Goal: Transaction & Acquisition: Download file/media

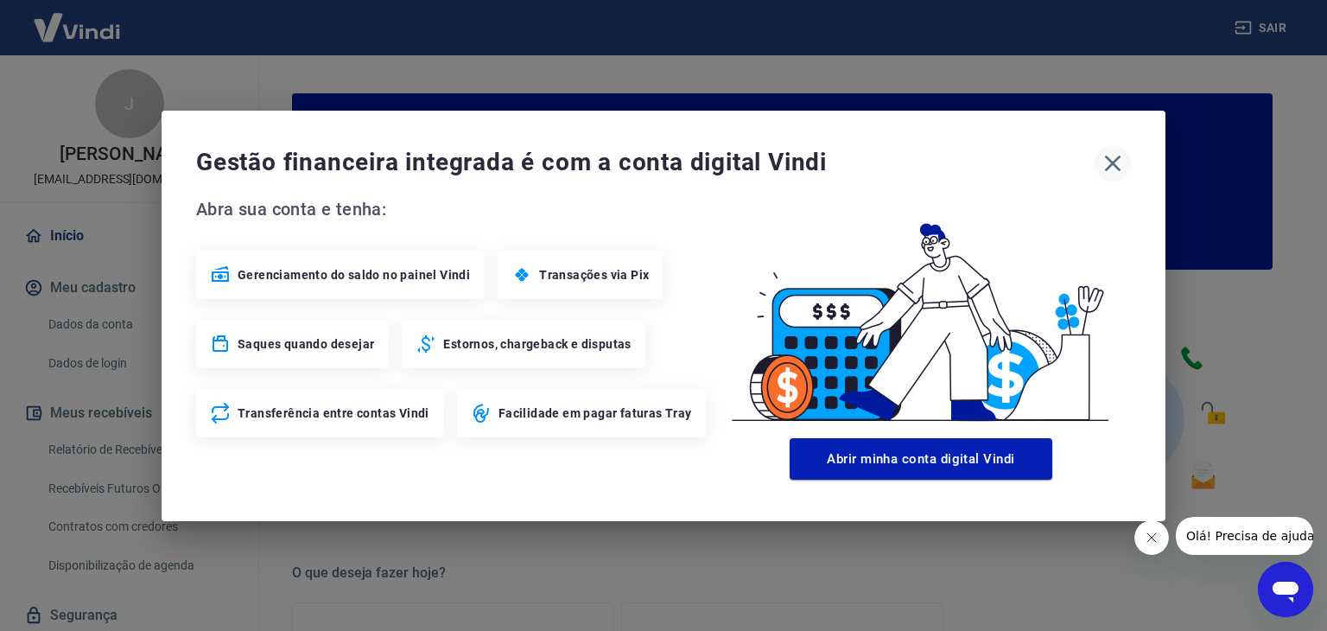
click at [1109, 155] on icon "button" at bounding box center [1113, 163] width 28 height 28
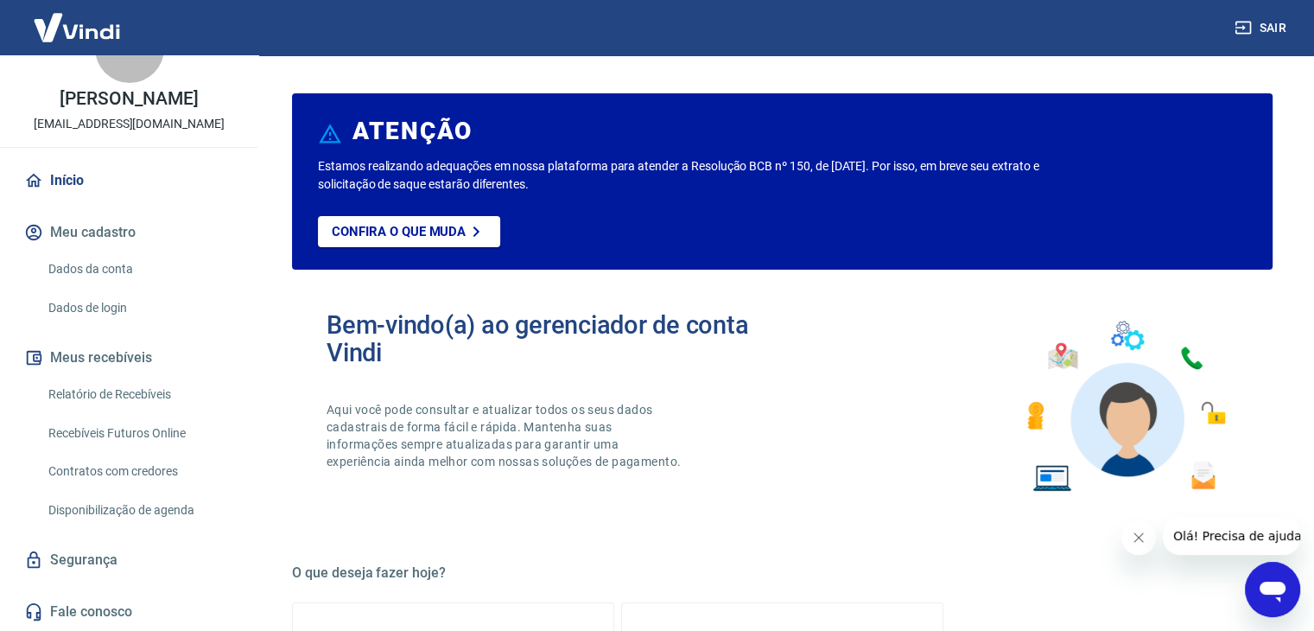
scroll to position [73, 0]
click at [149, 391] on link "Relatório de Recebíveis" at bounding box center [139, 394] width 196 height 35
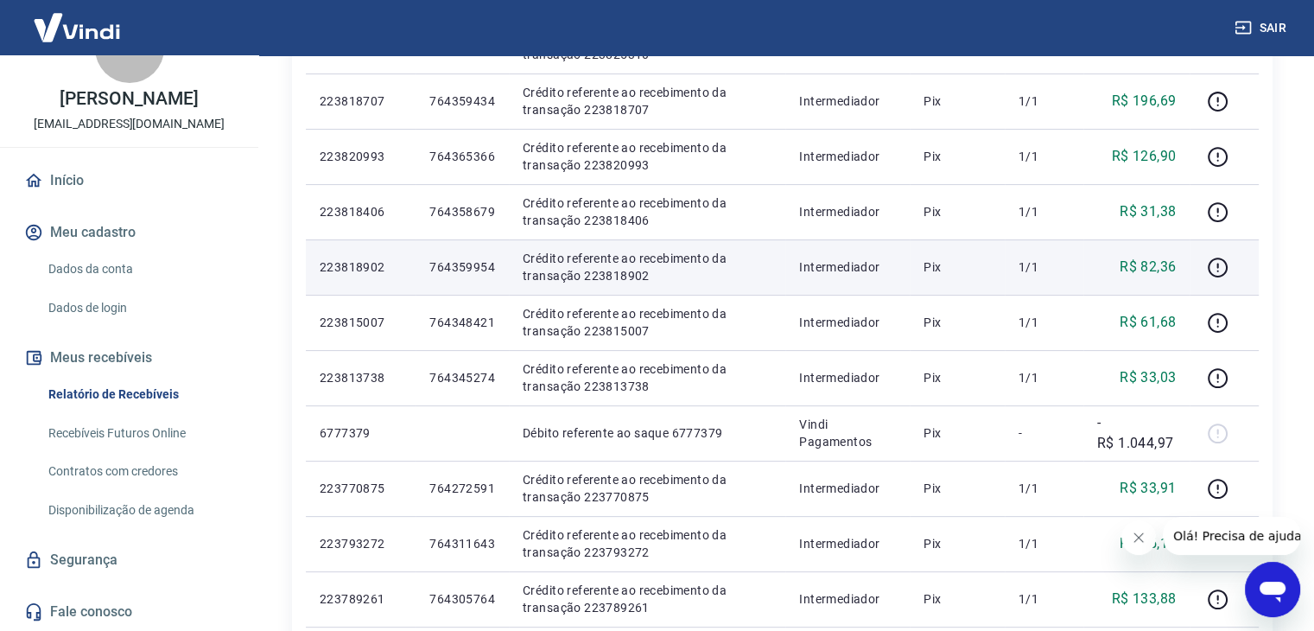
scroll to position [432, 0]
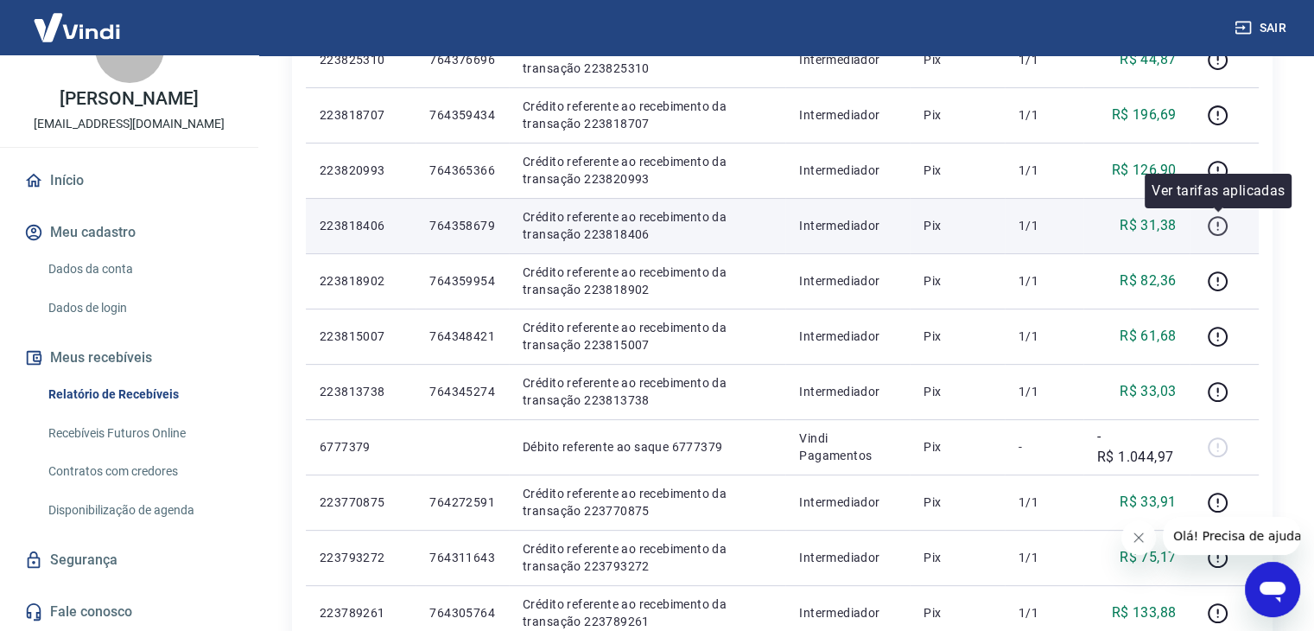
click at [1205, 224] on button "button" at bounding box center [1218, 226] width 28 height 28
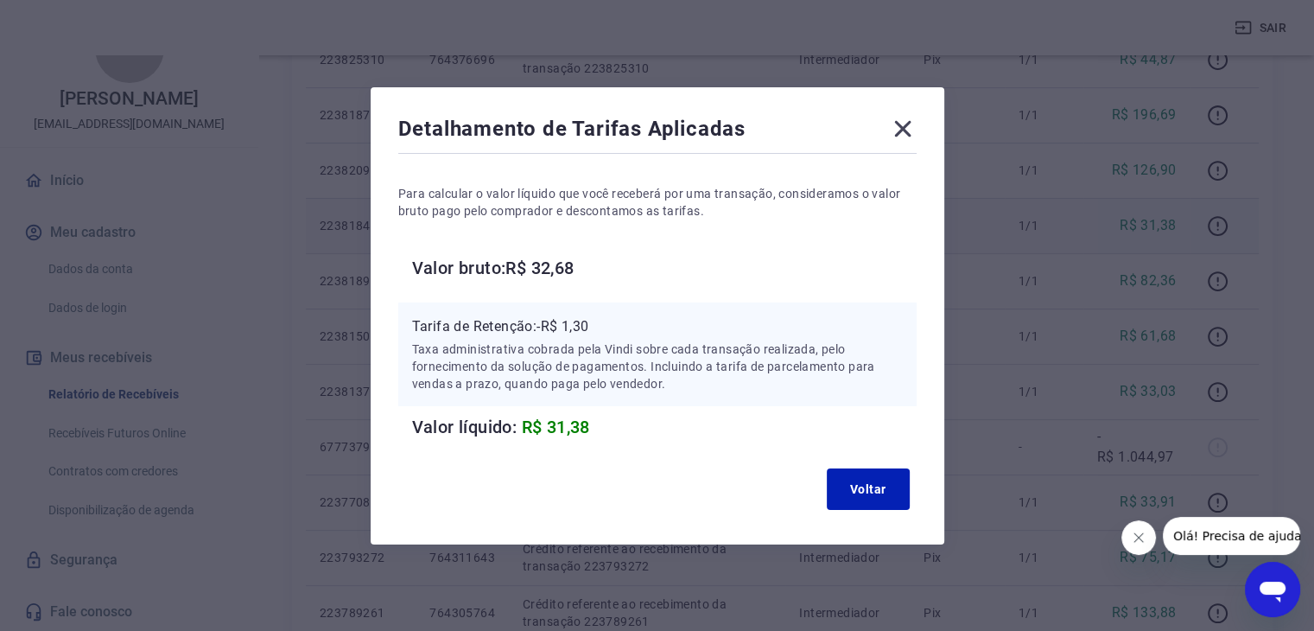
click at [905, 129] on icon at bounding box center [903, 129] width 28 height 28
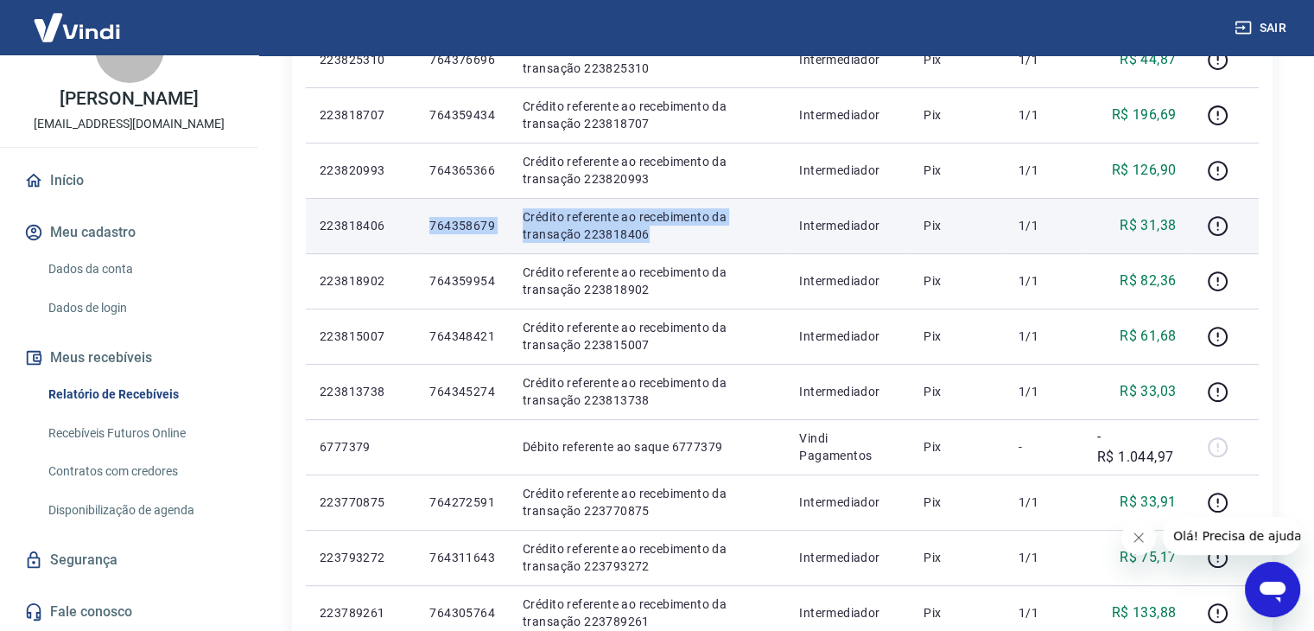
drag, startPoint x: 405, startPoint y: 226, endPoint x: 692, endPoint y: 236, distance: 287.0
click at [692, 236] on tr "223818406 764358679 Crédito referente ao recebimento da transação 223818406 Int…" at bounding box center [782, 225] width 953 height 55
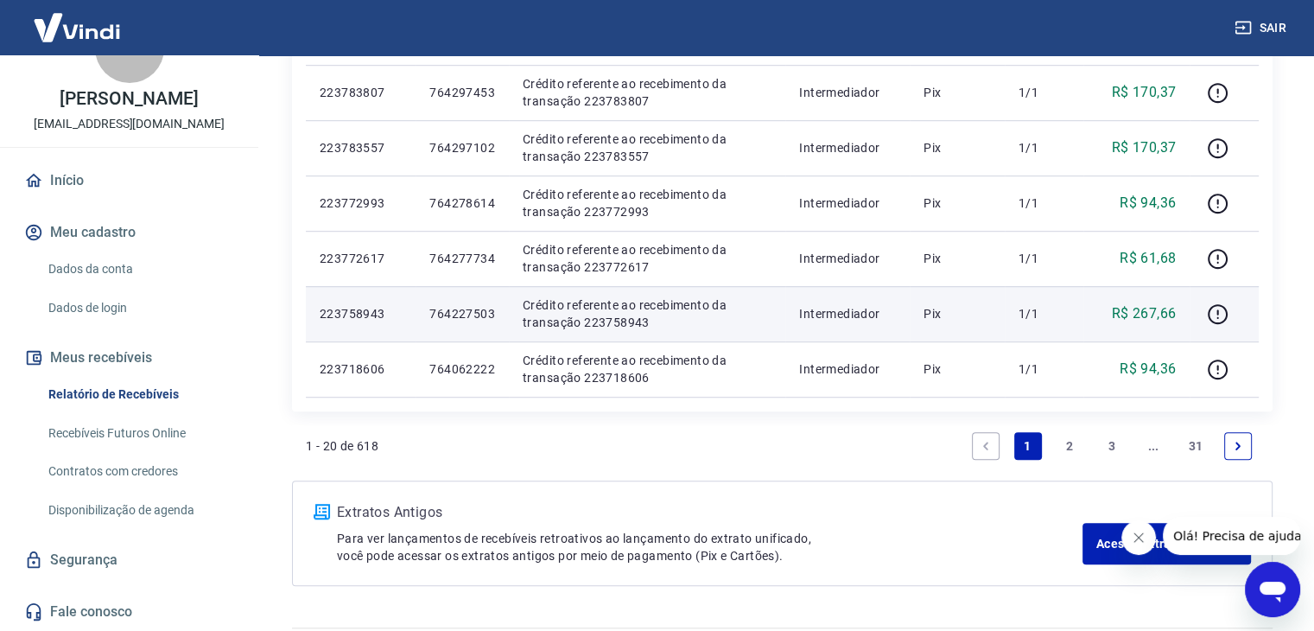
scroll to position [1123, 0]
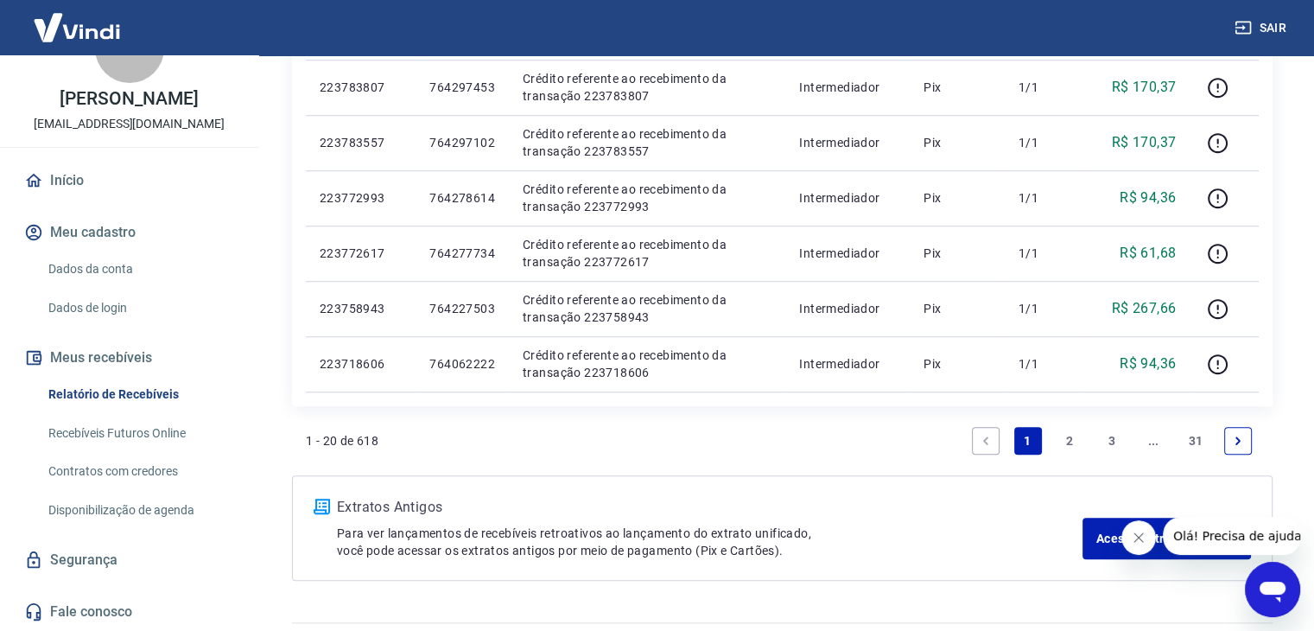
click at [1237, 444] on icon "Next page" at bounding box center [1238, 441] width 12 height 12
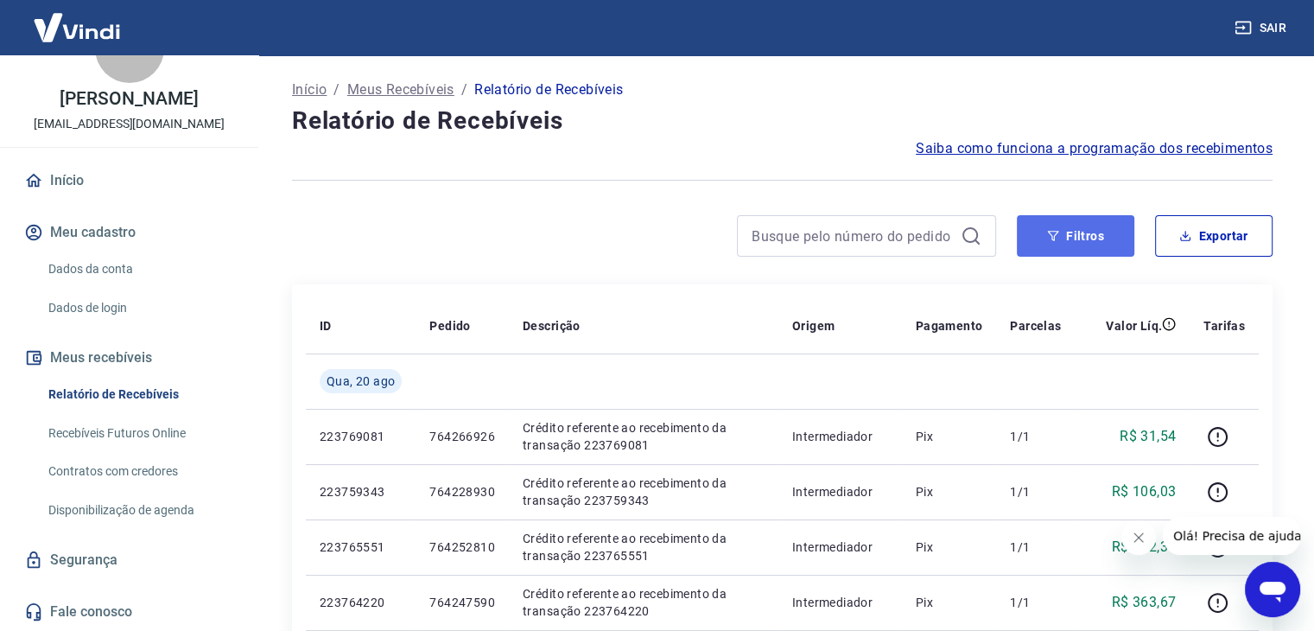
click at [1092, 238] on button "Filtros" at bounding box center [1076, 235] width 118 height 41
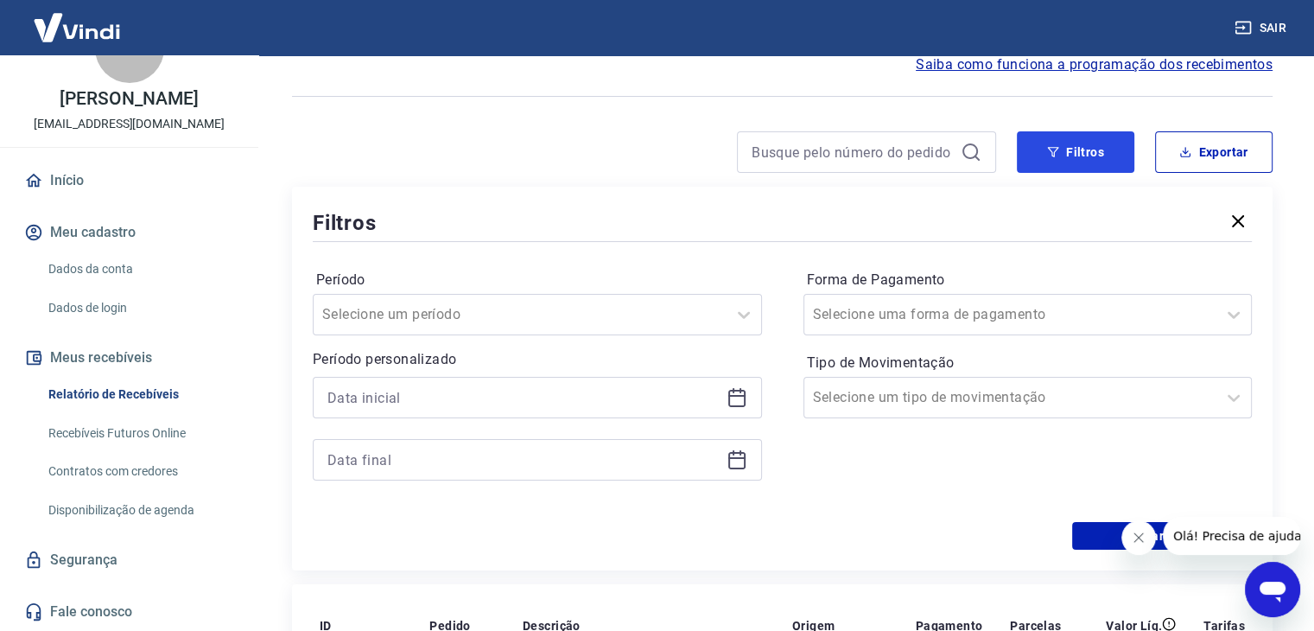
scroll to position [86, 0]
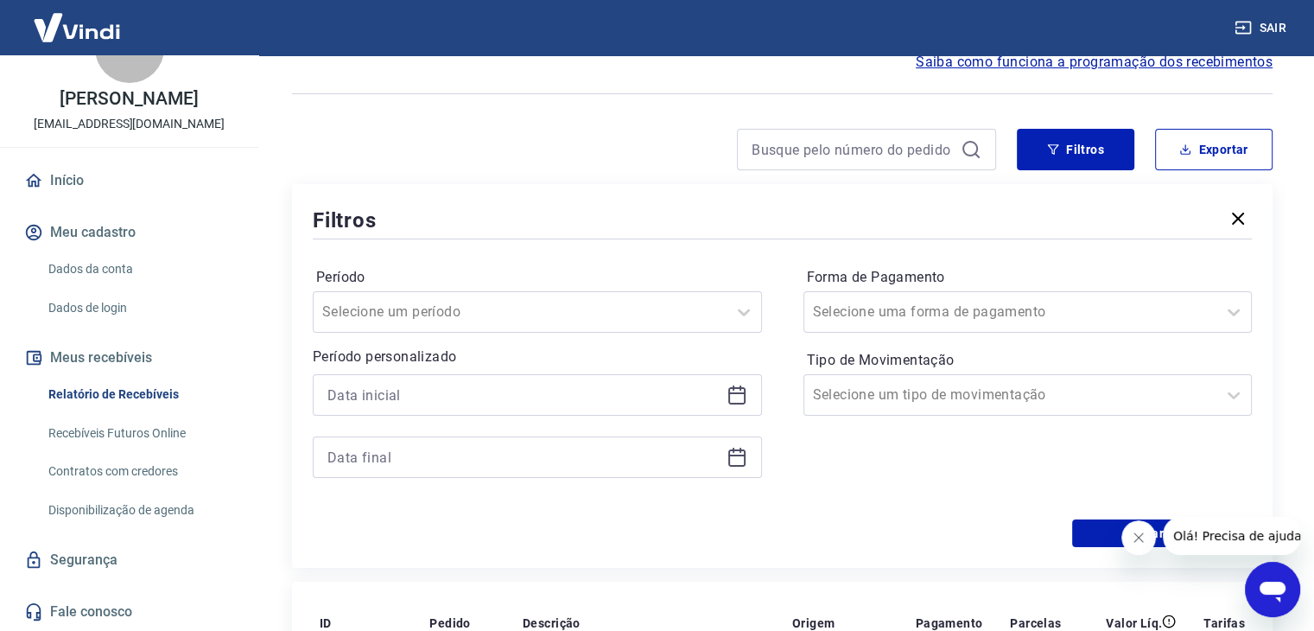
click at [737, 397] on icon at bounding box center [737, 395] width 21 height 21
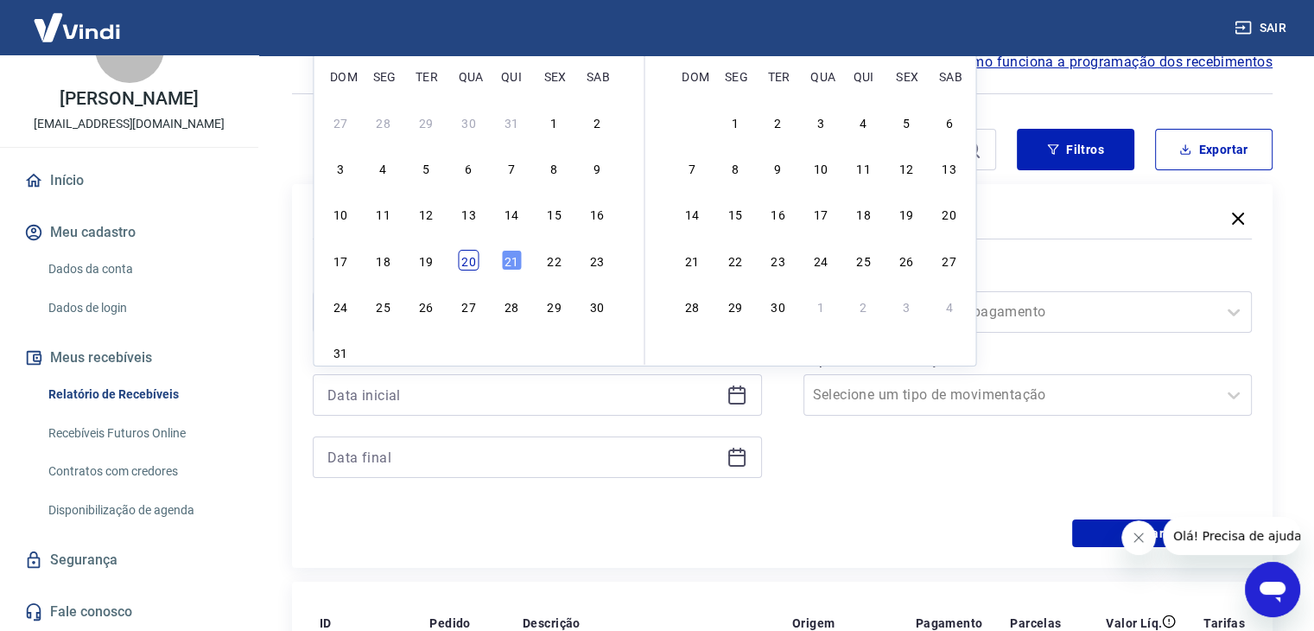
click at [467, 259] on div "20" at bounding box center [468, 260] width 21 height 21
type input "[DATE]"
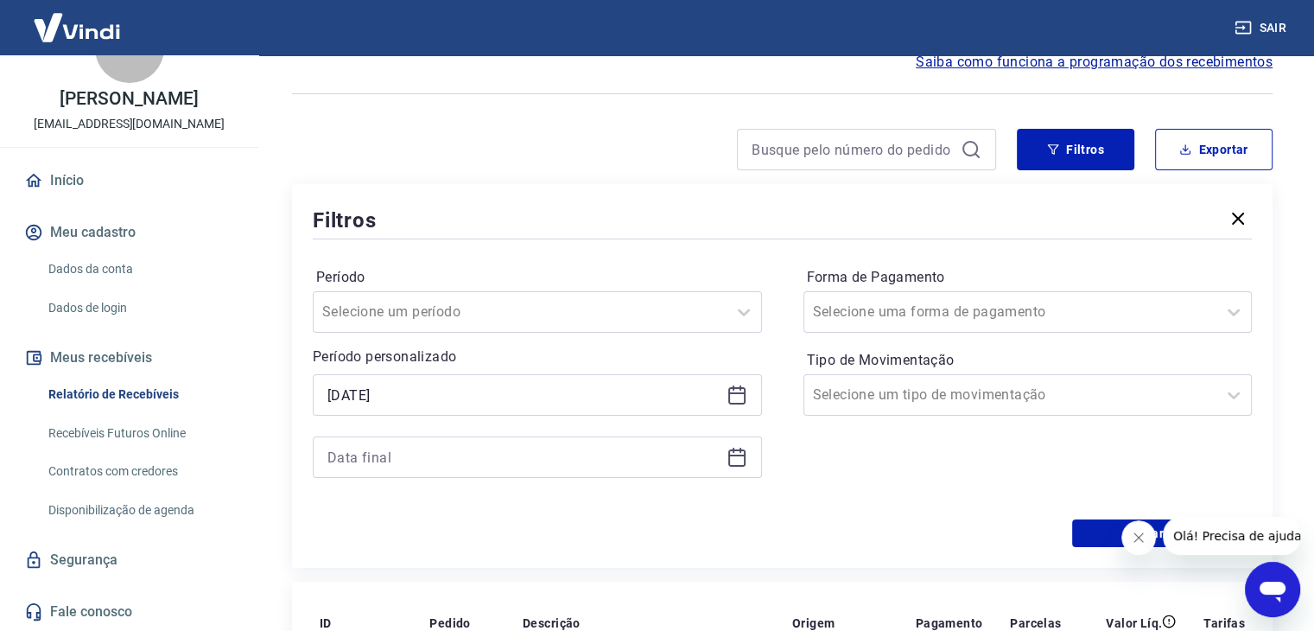
click at [733, 457] on icon at bounding box center [737, 457] width 21 height 21
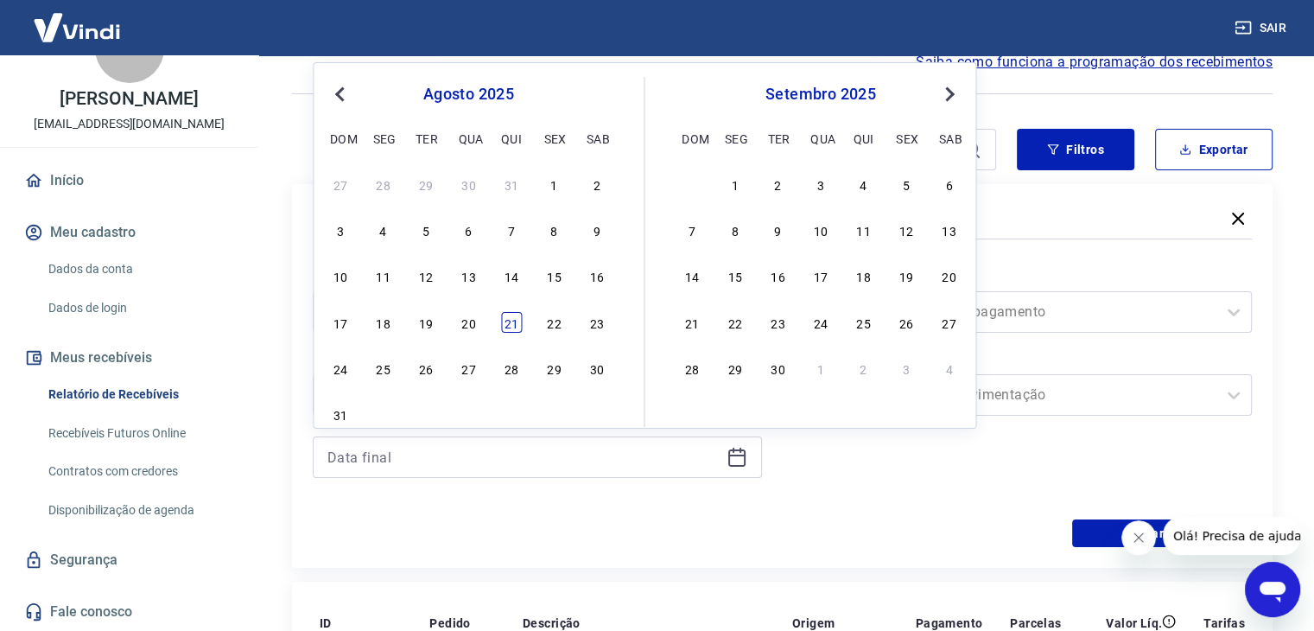
click at [503, 328] on div "21" at bounding box center [511, 322] width 21 height 21
type input "[DATE]"
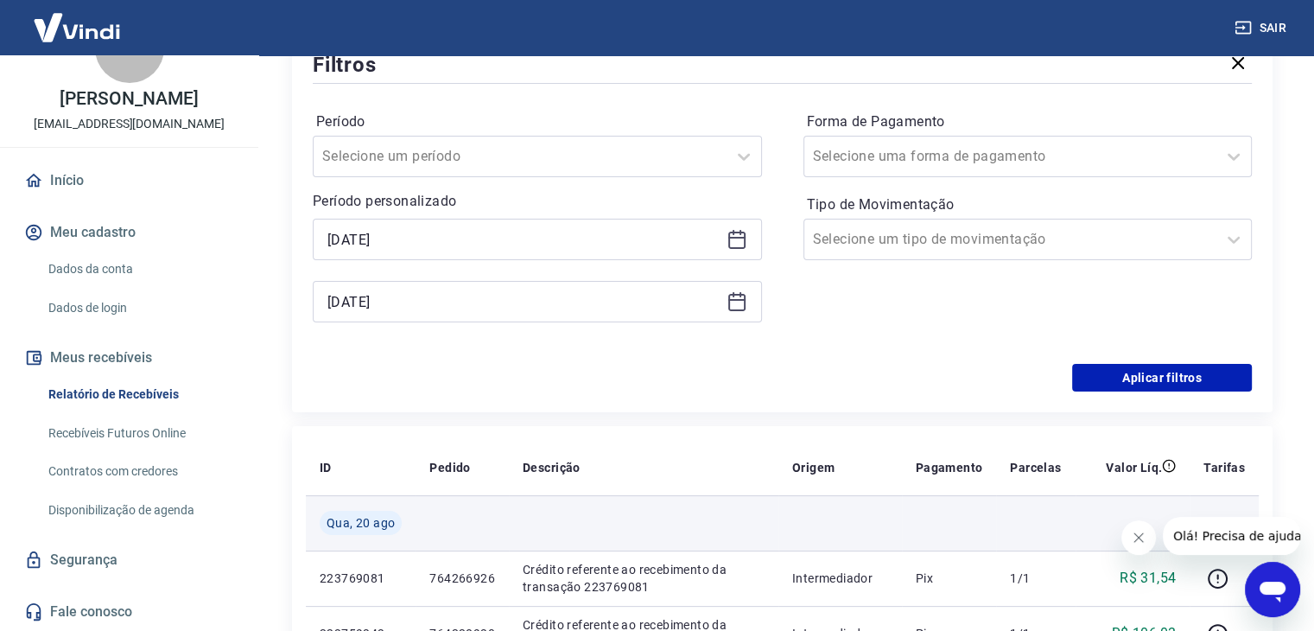
scroll to position [259, 0]
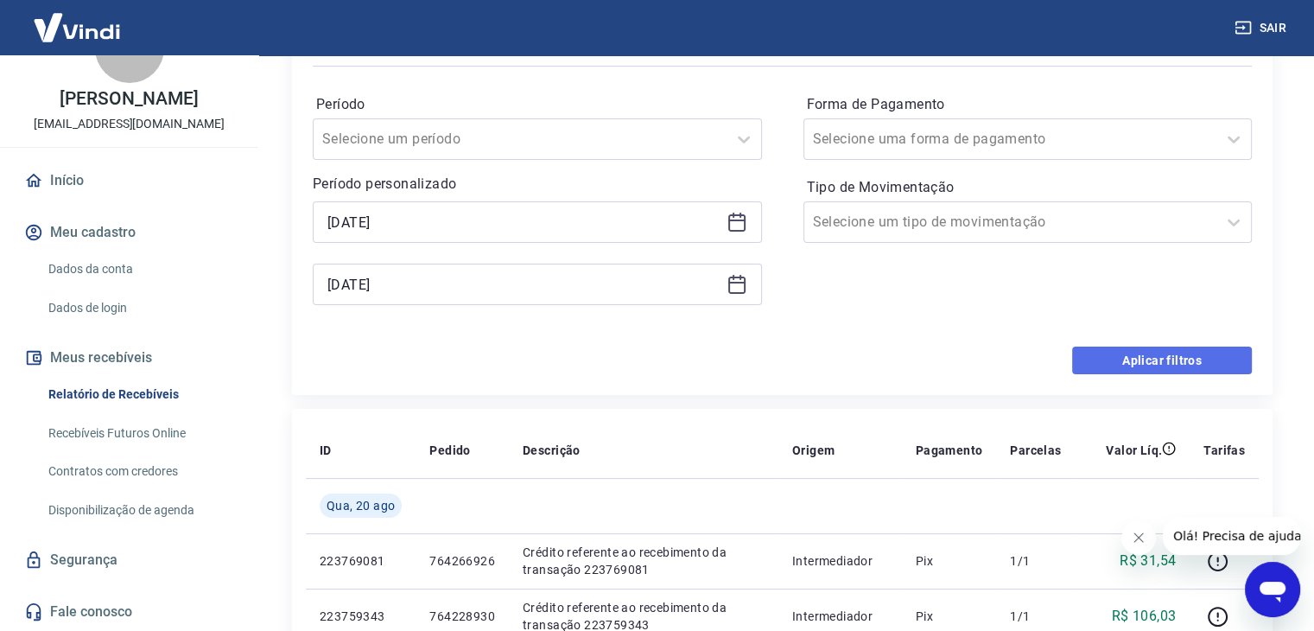
click at [1142, 359] on button "Aplicar filtros" at bounding box center [1162, 361] width 180 height 28
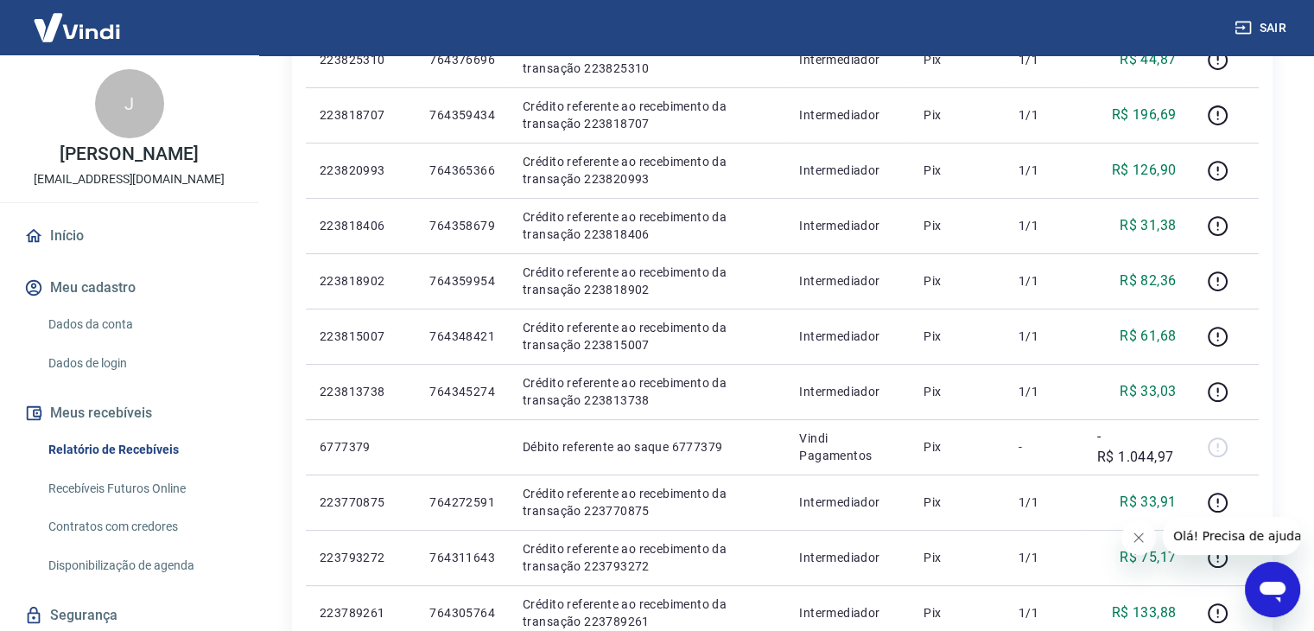
click at [121, 544] on link "Contratos com credores" at bounding box center [139, 526] width 196 height 35
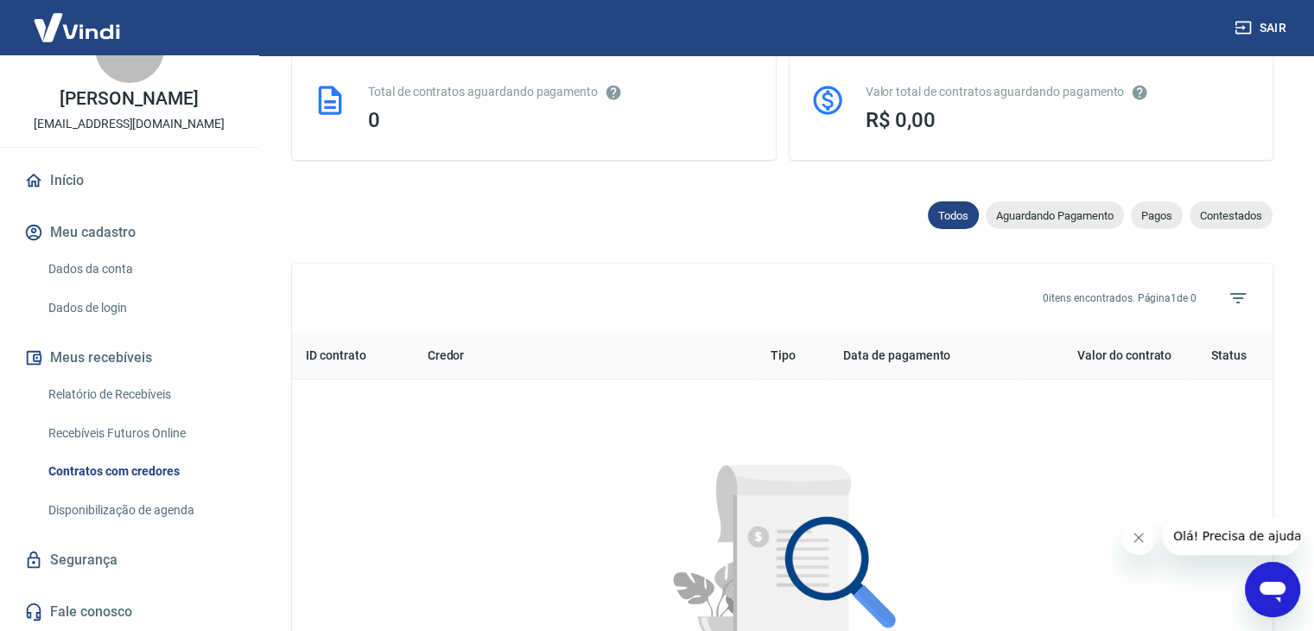
scroll to position [73, 0]
click at [114, 400] on link "Relatório de Recebíveis" at bounding box center [139, 394] width 196 height 35
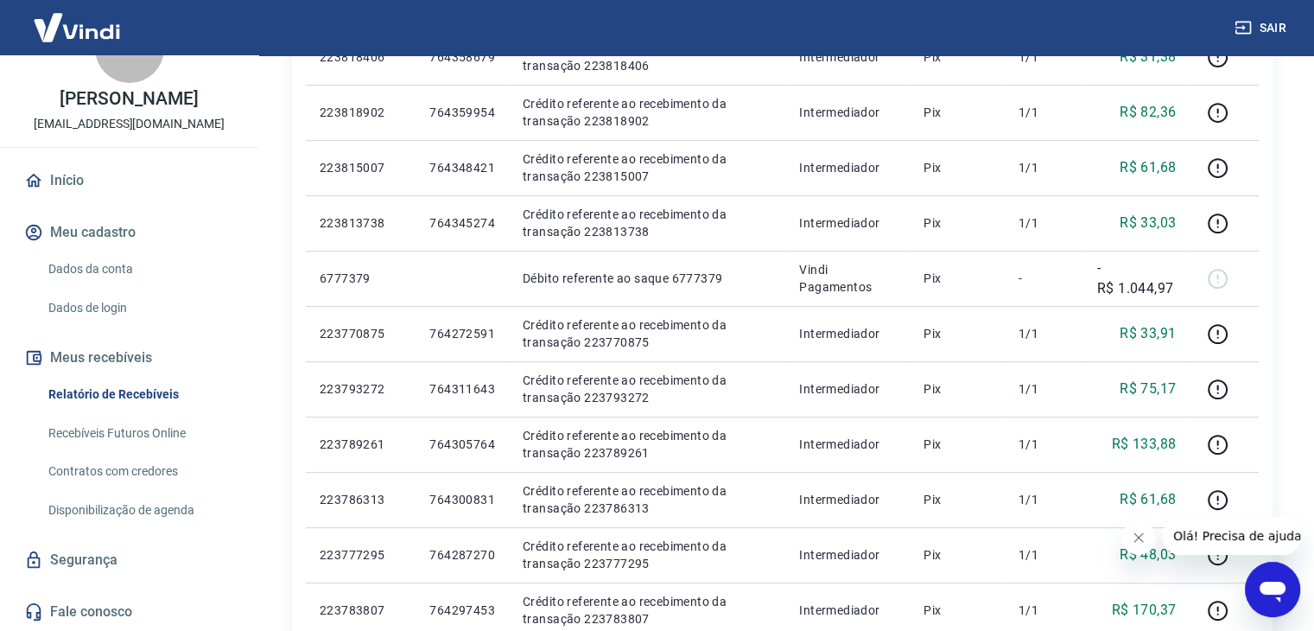
scroll to position [605, 0]
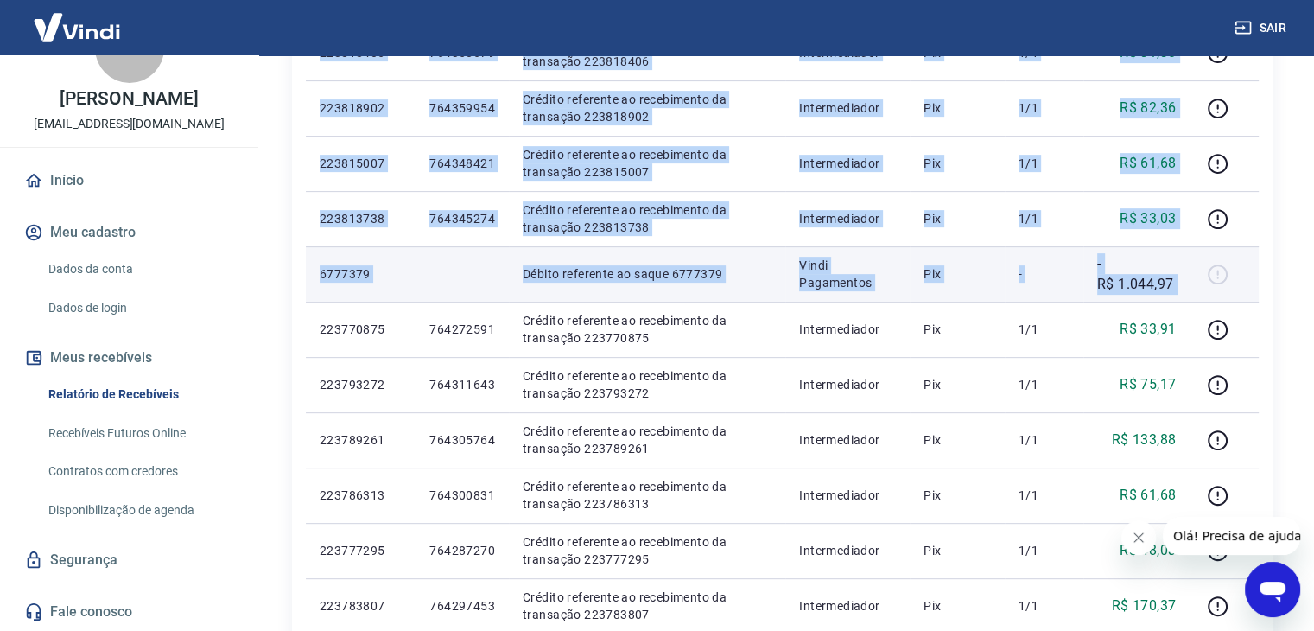
drag, startPoint x: 299, startPoint y: 279, endPoint x: 1227, endPoint y: 269, distance: 928.1
click at [1227, 269] on div "ID Pedido Descrição Origem Pagamento Parcelas Valor Líq. Tarifas [DATE] 2238264…" at bounding box center [782, 301] width 981 height 1245
click at [1213, 281] on div at bounding box center [1224, 274] width 41 height 28
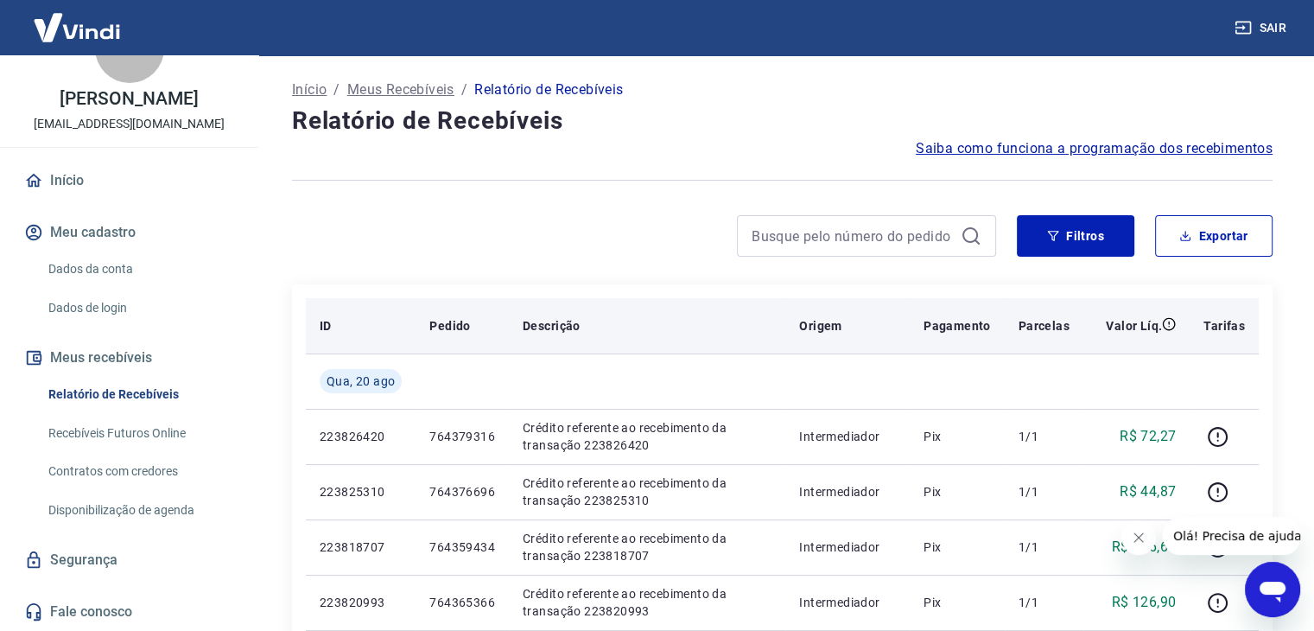
scroll to position [0, 0]
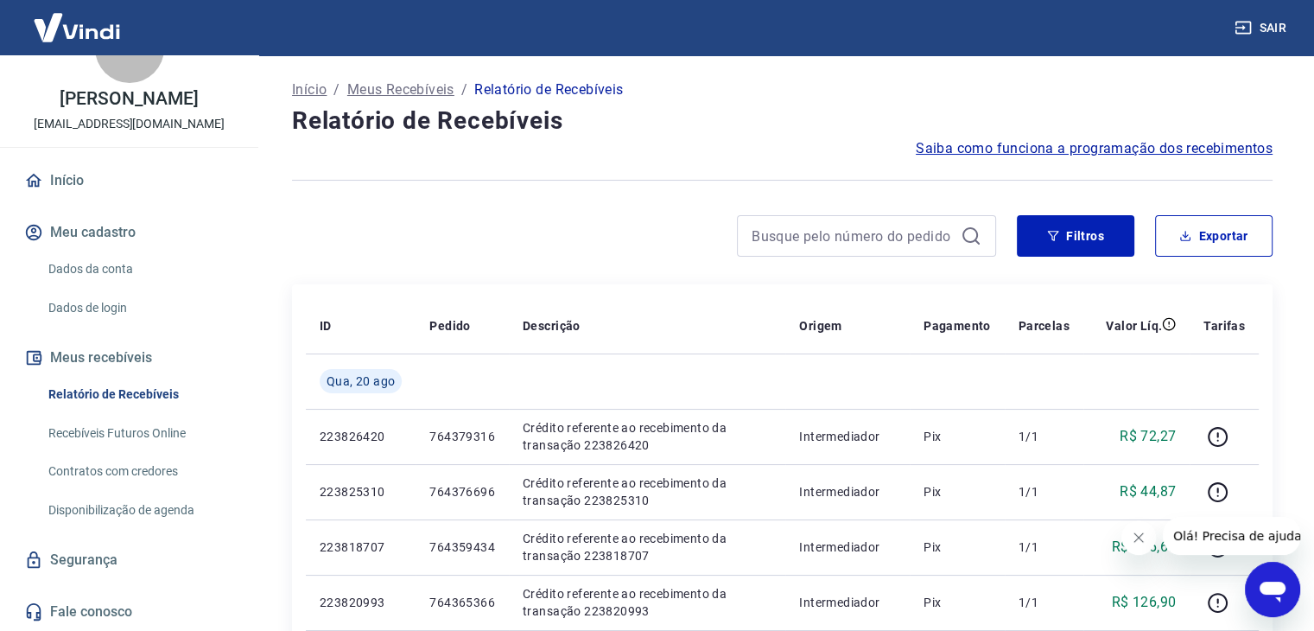
click at [1070, 231] on button "Filtros" at bounding box center [1076, 235] width 118 height 41
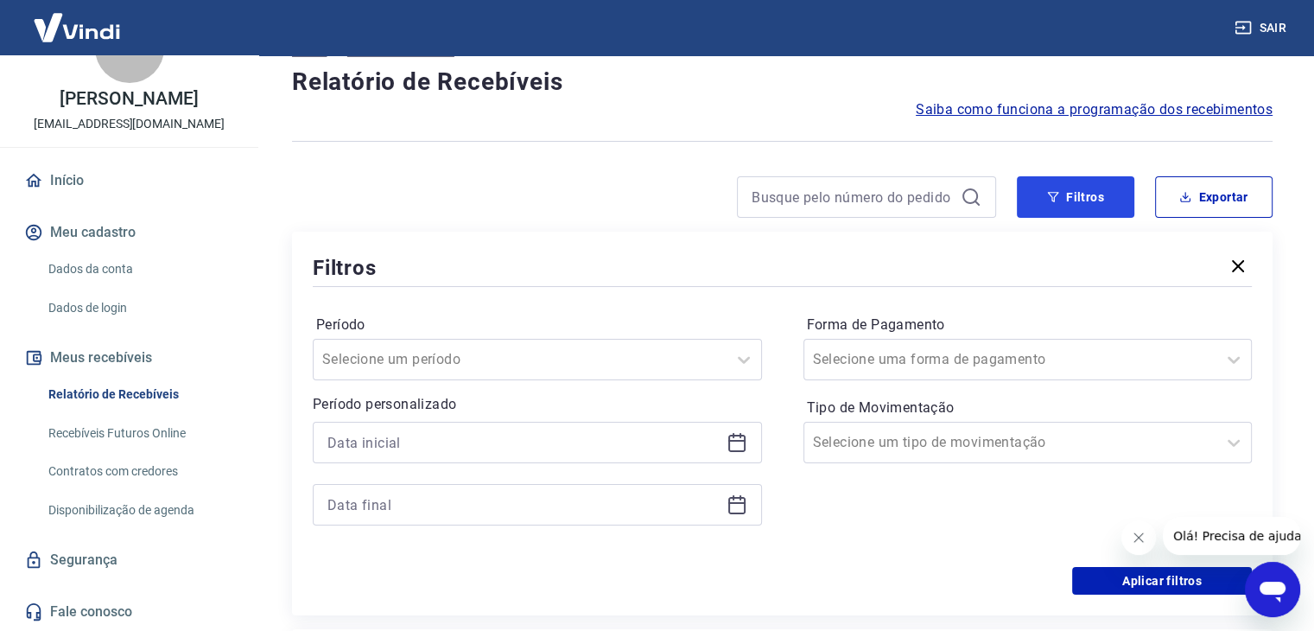
scroll to position [86, 0]
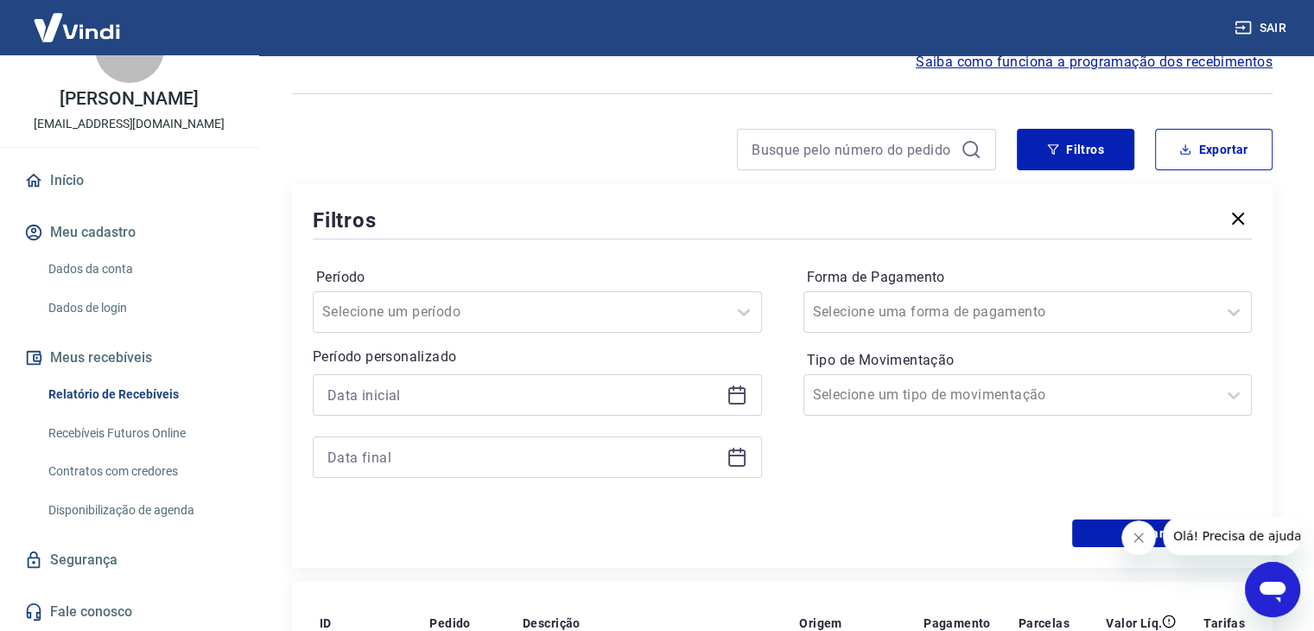
click at [749, 398] on div at bounding box center [537, 394] width 449 height 41
click at [741, 396] on icon at bounding box center [737, 395] width 21 height 21
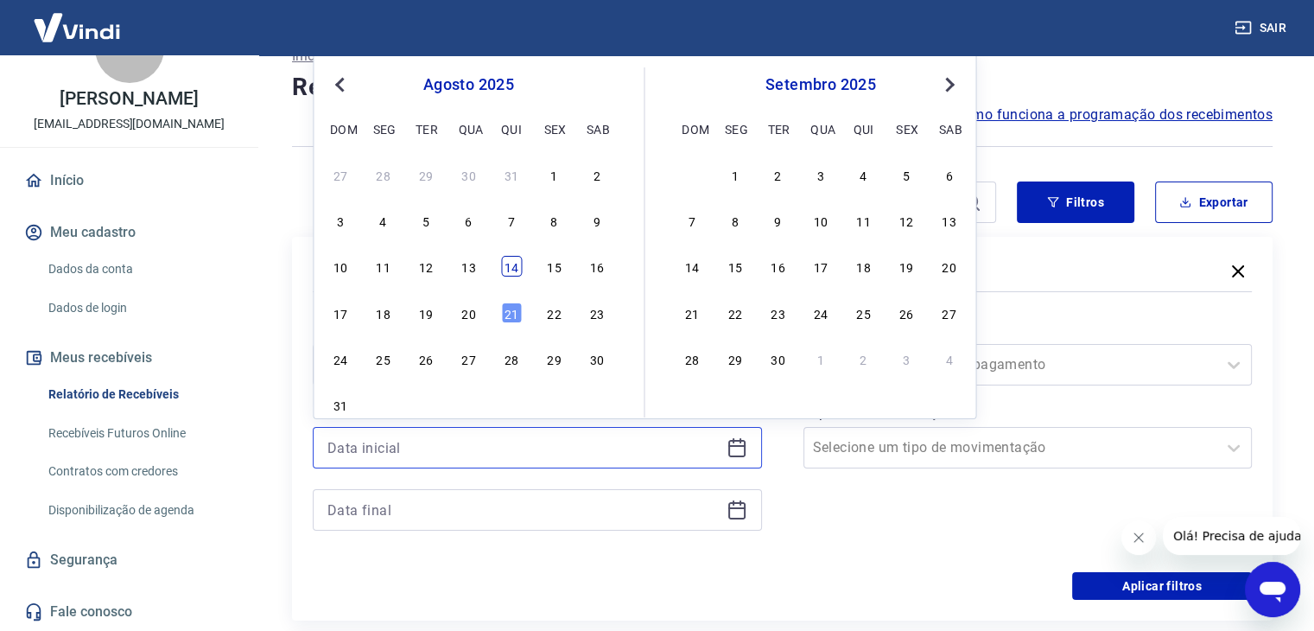
scroll to position [0, 0]
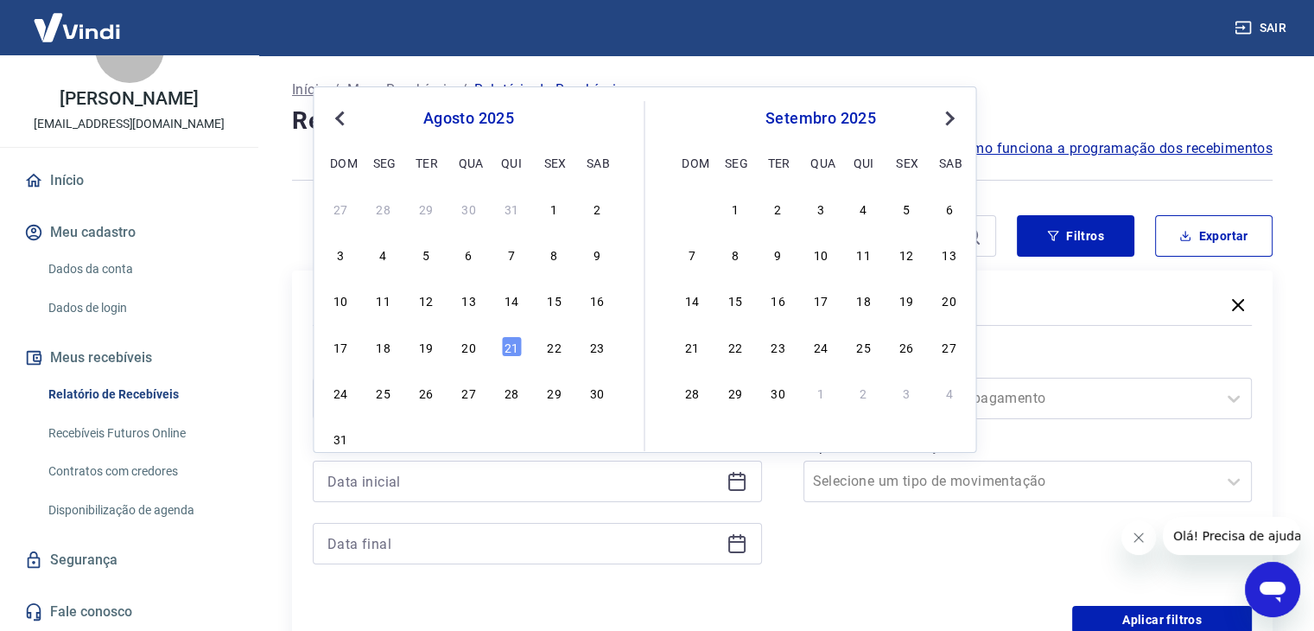
click at [332, 110] on button "Previous Month" at bounding box center [339, 118] width 21 height 21
click at [328, 213] on div "1 2 3 4 5 6 7" at bounding box center [469, 207] width 282 height 25
click at [337, 208] on div "1" at bounding box center [340, 208] width 21 height 21
type input "[DATE]"
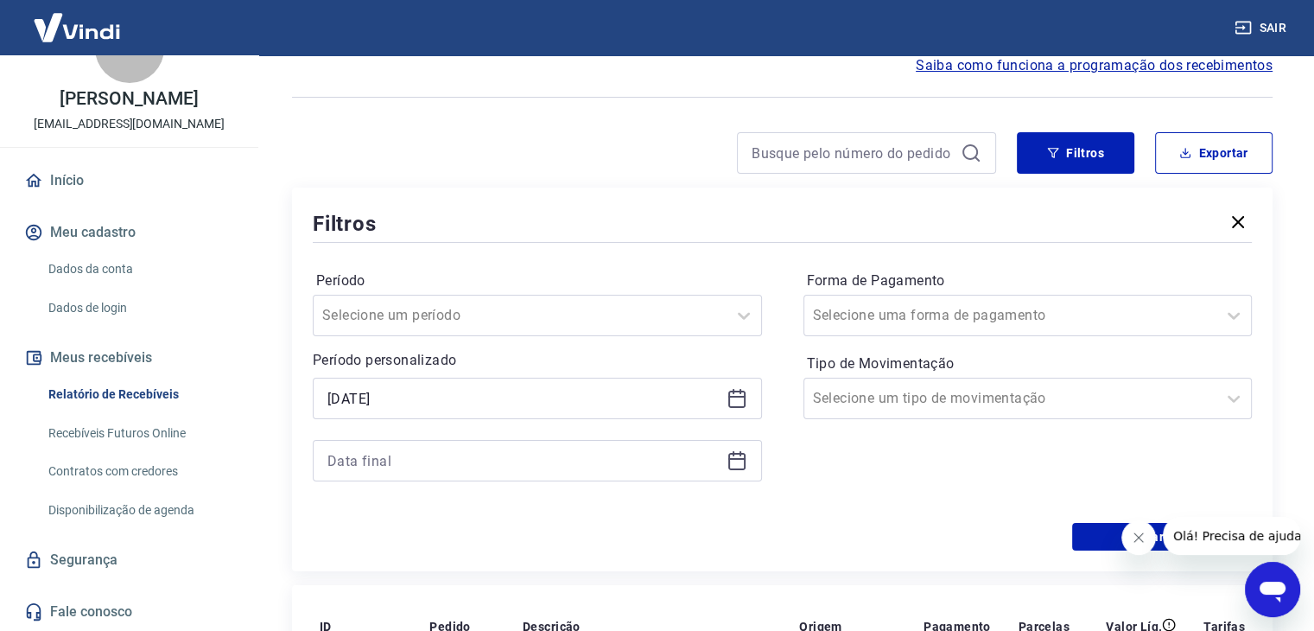
scroll to position [86, 0]
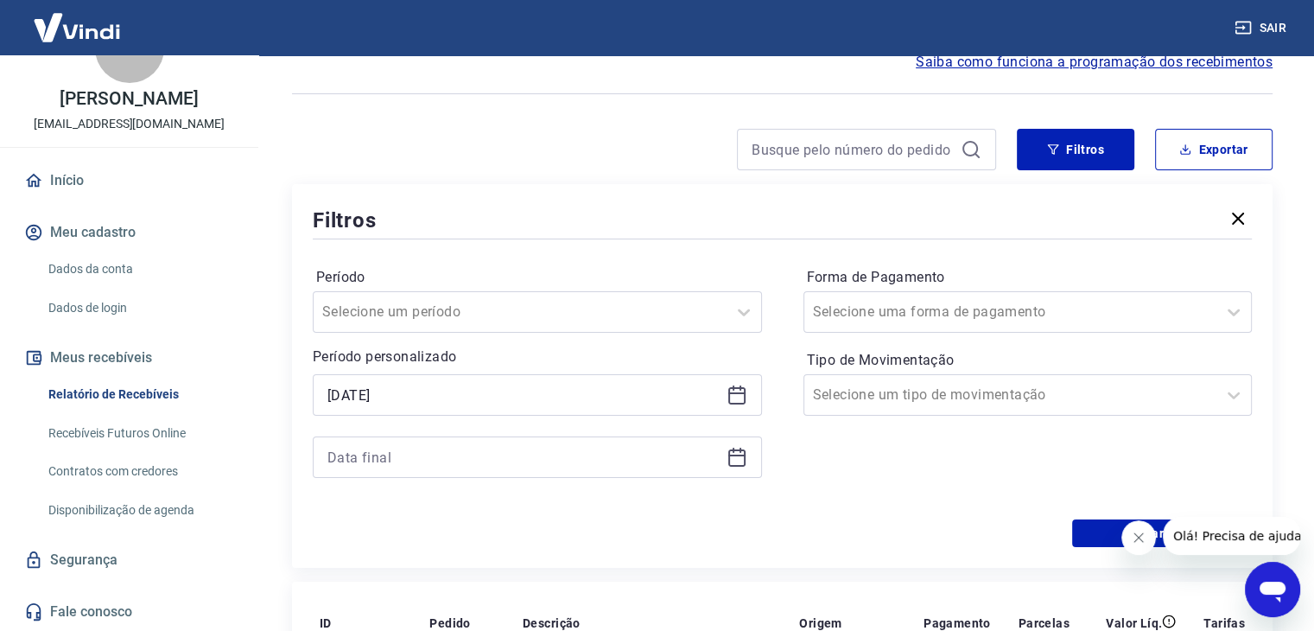
click at [739, 458] on icon at bounding box center [737, 457] width 21 height 21
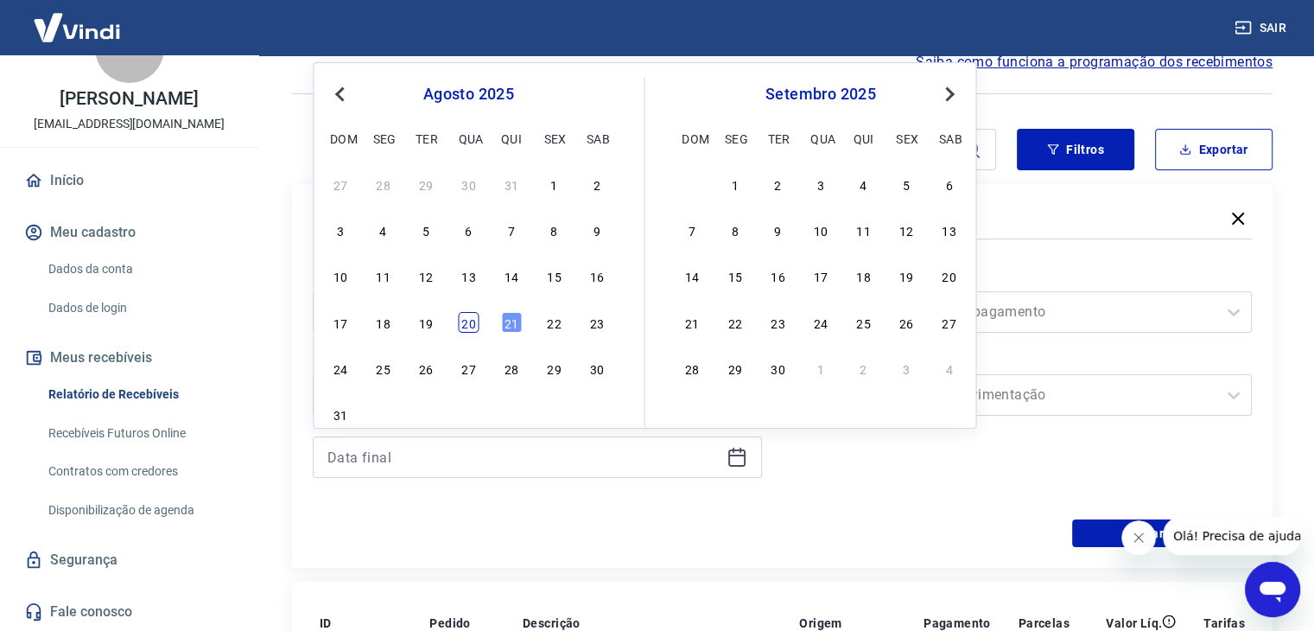
click at [464, 322] on div "20" at bounding box center [468, 322] width 21 height 21
type input "[DATE]"
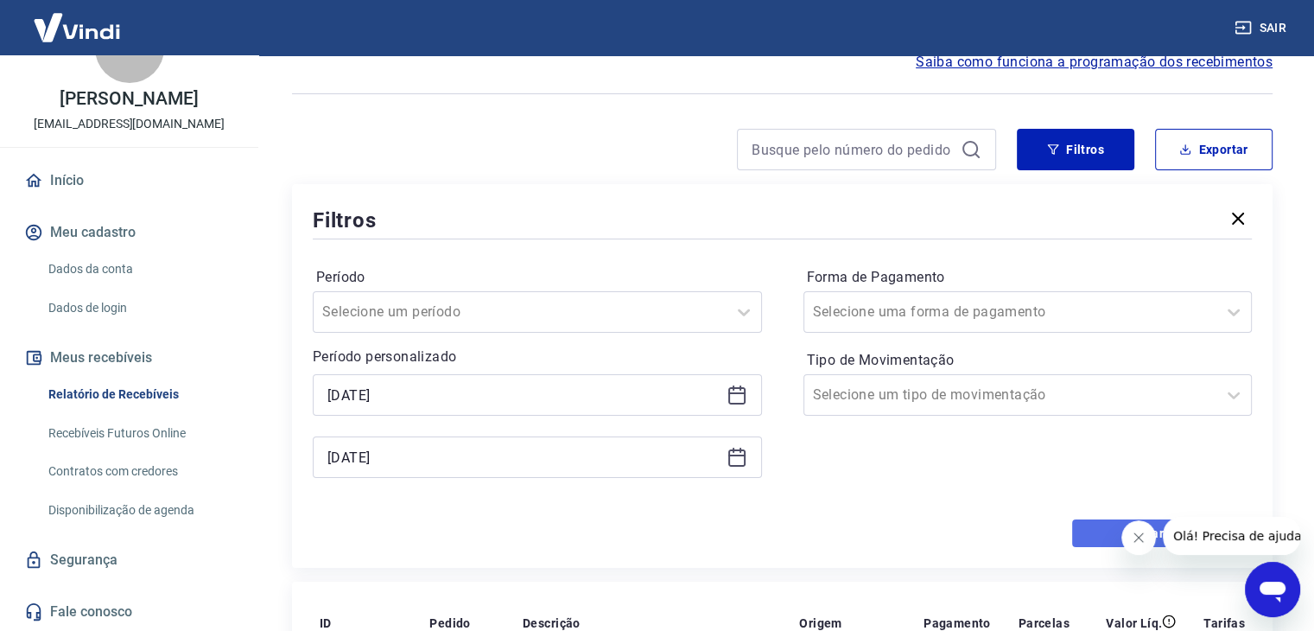
click at [1100, 529] on button "Aplicar filtros" at bounding box center [1162, 533] width 180 height 28
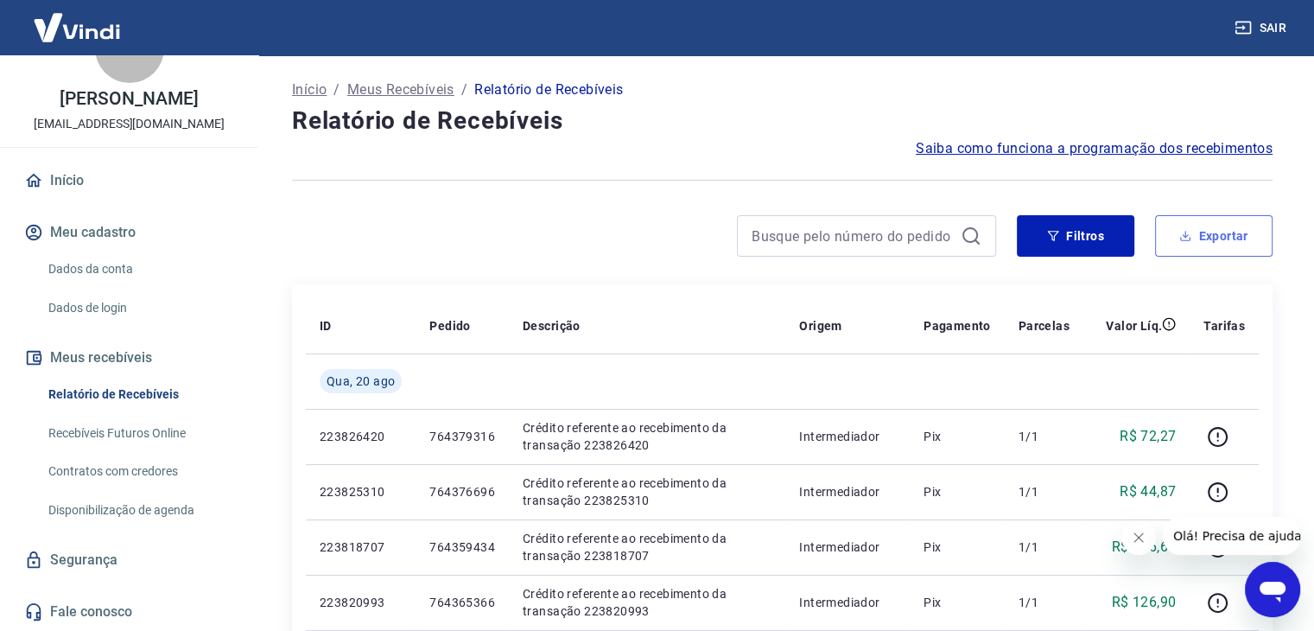
click at [1216, 234] on button "Exportar" at bounding box center [1214, 235] width 118 height 41
type input "[DATE]"
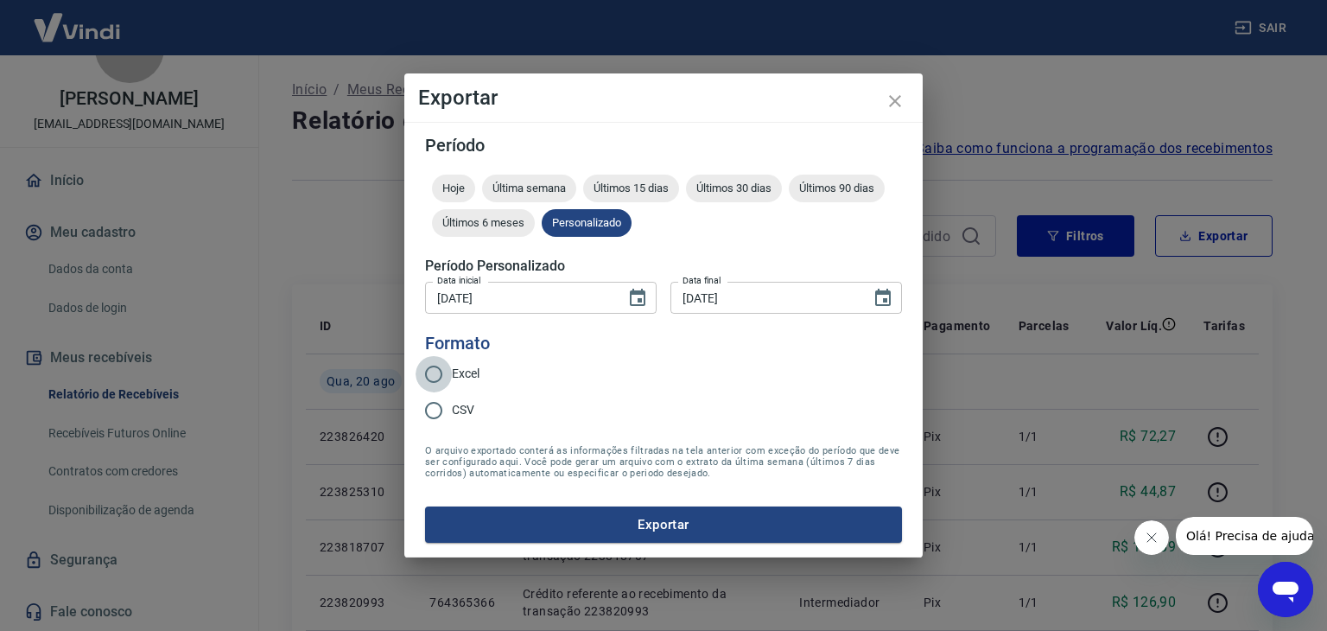
click at [428, 372] on input "Excel" at bounding box center [434, 374] width 36 height 36
radio input "true"
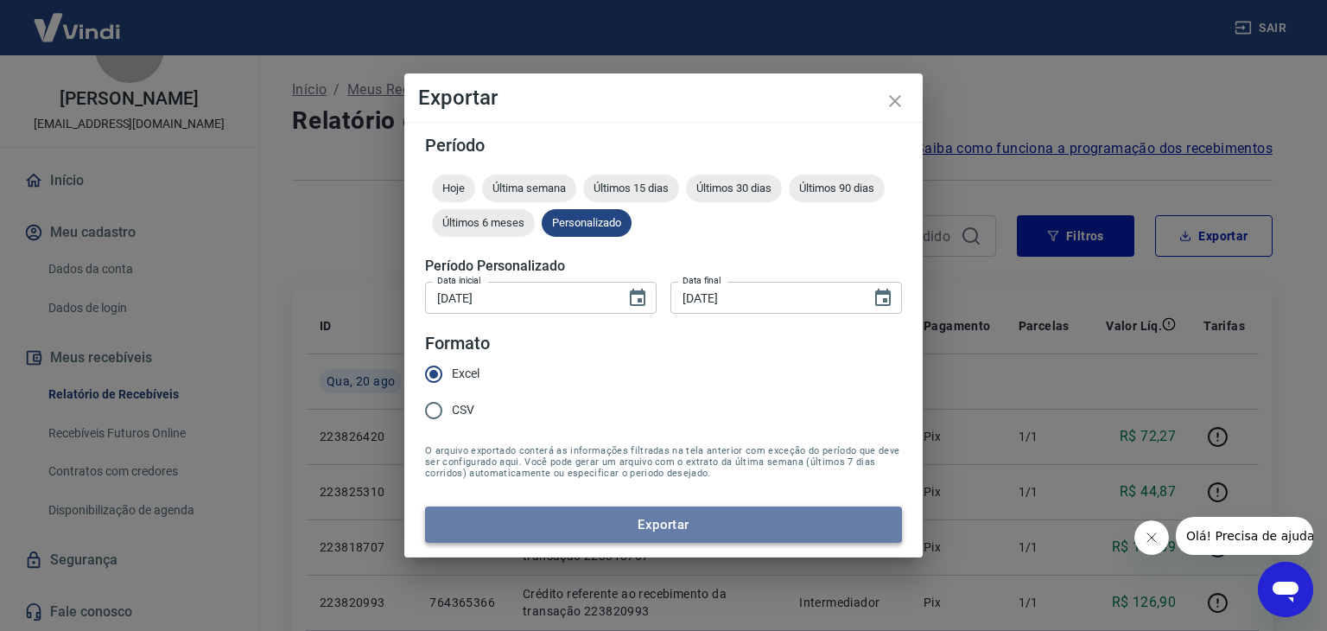
click at [660, 526] on button "Exportar" at bounding box center [663, 524] width 477 height 36
